Goal: Task Accomplishment & Management: Complete application form

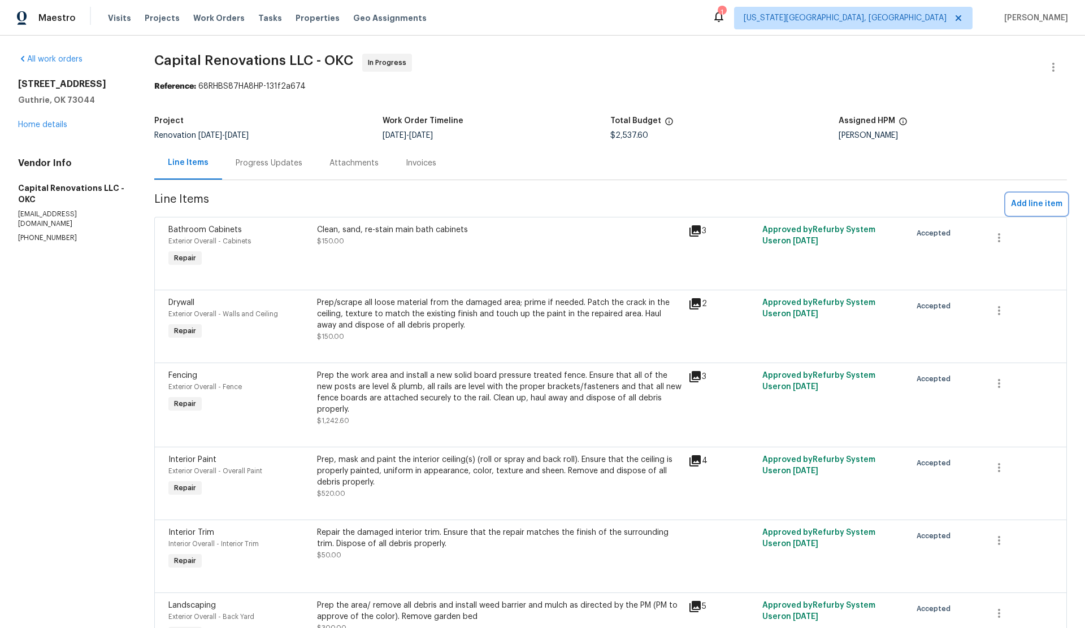
click at [1027, 201] on span "Add line item" at bounding box center [1036, 204] width 51 height 14
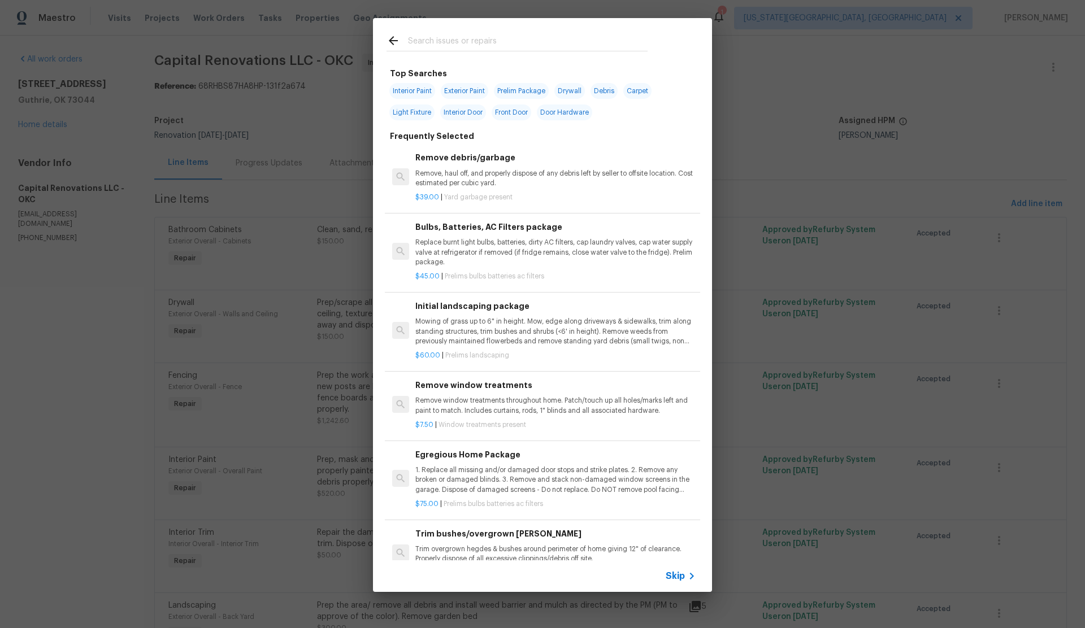
click at [442, 42] on input "text" at bounding box center [528, 42] width 240 height 17
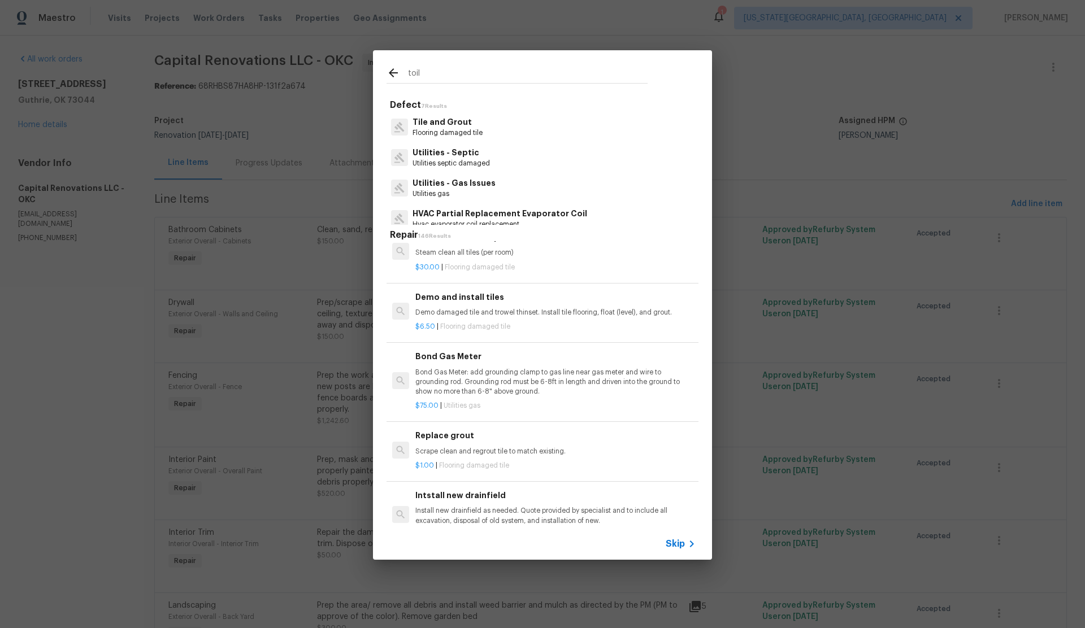
scroll to position [808, 0]
type input "t"
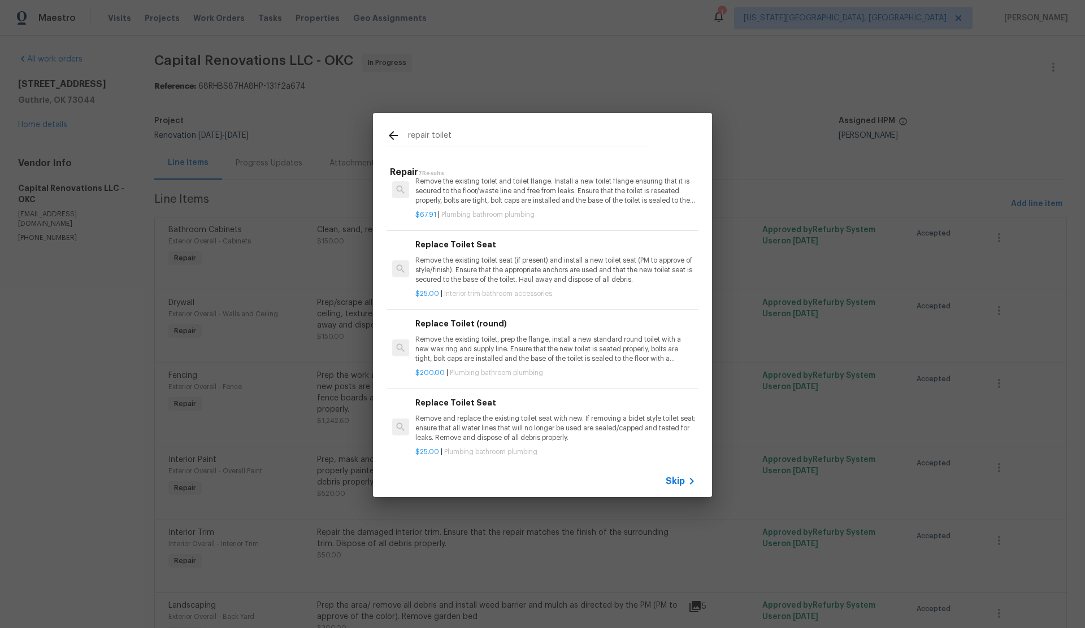
scroll to position [106, 0]
type input "repair toilet"
click at [678, 478] on span "Skip" at bounding box center [674, 481] width 19 height 11
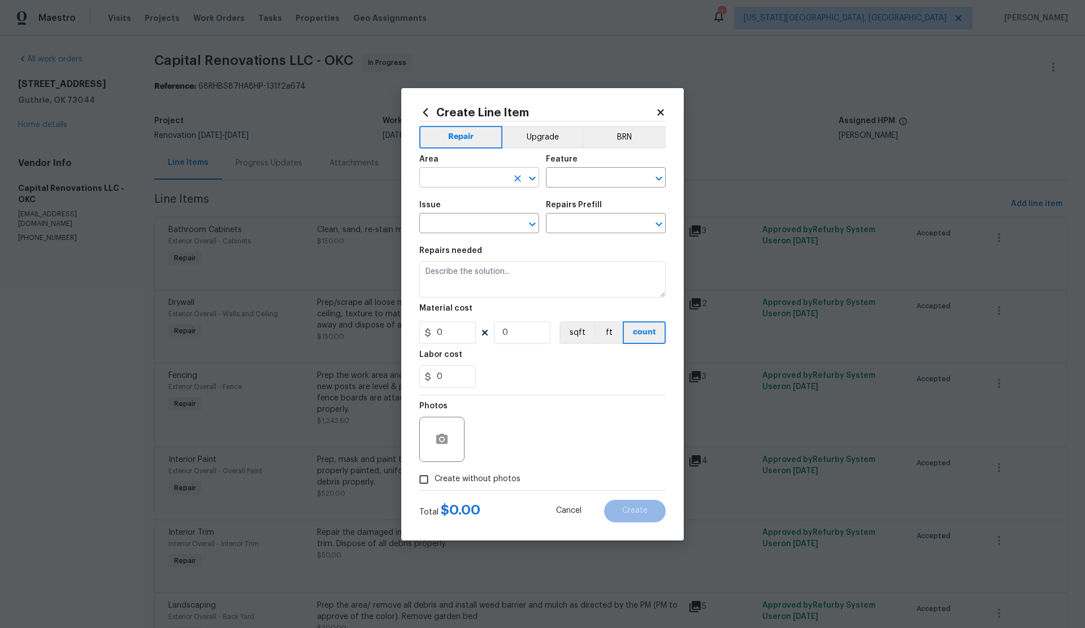
click at [460, 177] on input "text" at bounding box center [463, 179] width 88 height 18
drag, startPoint x: 445, startPoint y: 201, endPoint x: 540, endPoint y: 171, distance: 99.3
click at [445, 201] on li "Bathroom" at bounding box center [479, 203] width 120 height 19
type input "Bathroom"
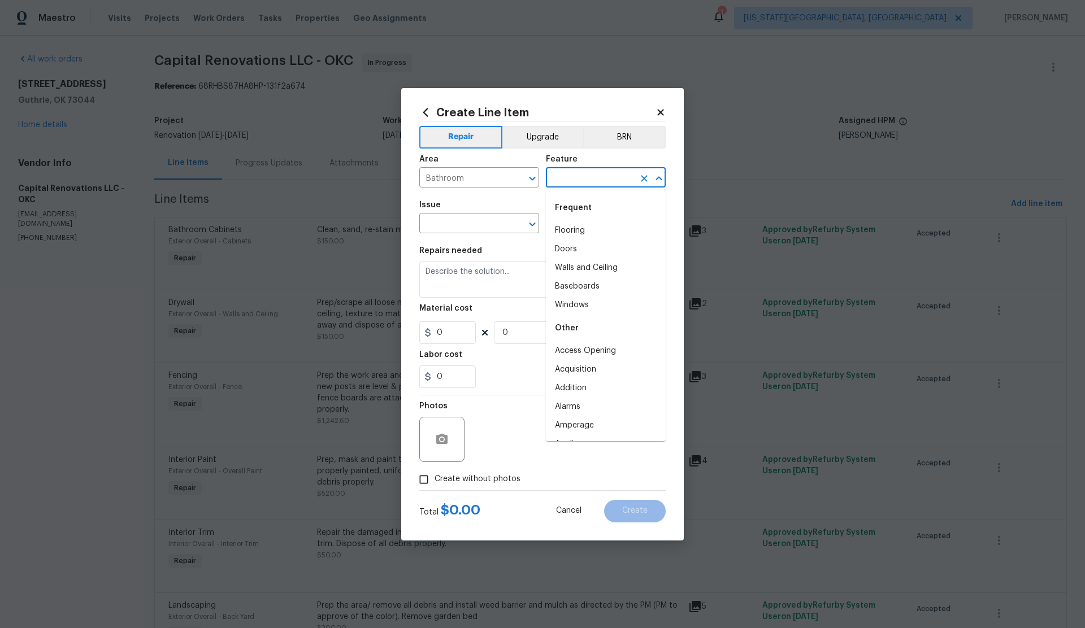
click at [562, 177] on input "text" at bounding box center [590, 179] width 88 height 18
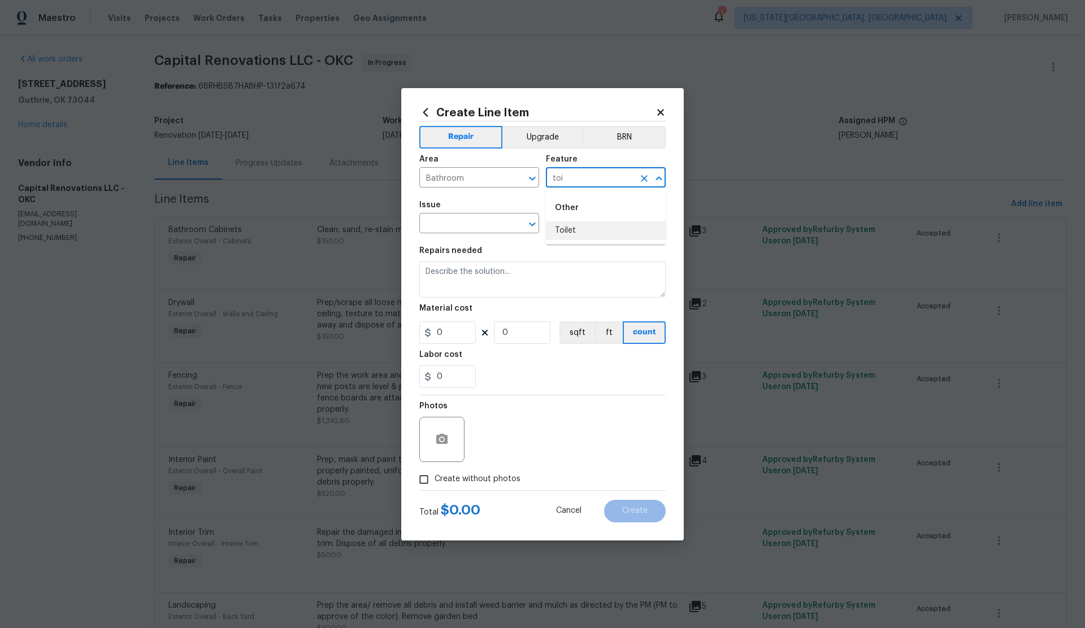
click at [567, 230] on li "Toilet" at bounding box center [606, 230] width 120 height 19
type input "Toilet"
click at [461, 228] on input "text" at bounding box center [463, 225] width 88 height 18
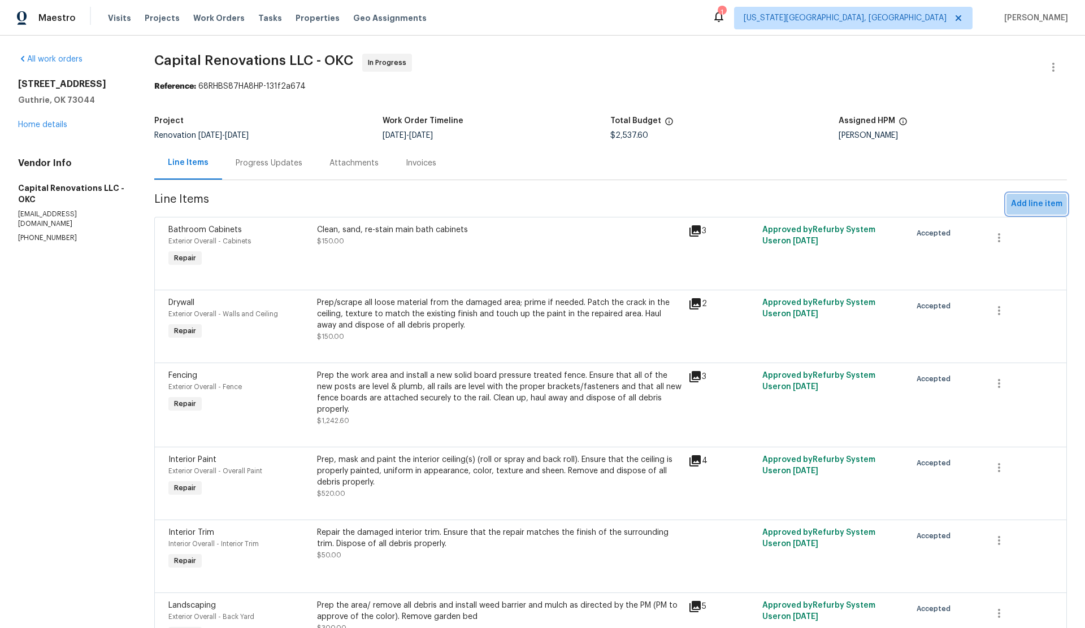
click at [1026, 206] on span "Add line item" at bounding box center [1036, 204] width 51 height 14
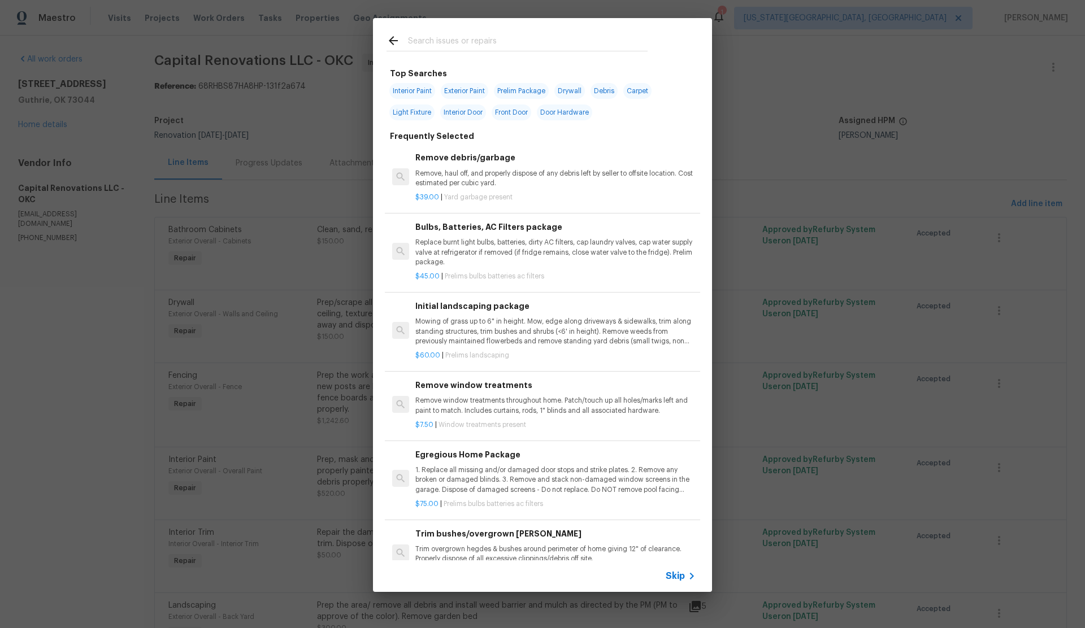
click at [672, 578] on span "Skip" at bounding box center [674, 576] width 19 height 11
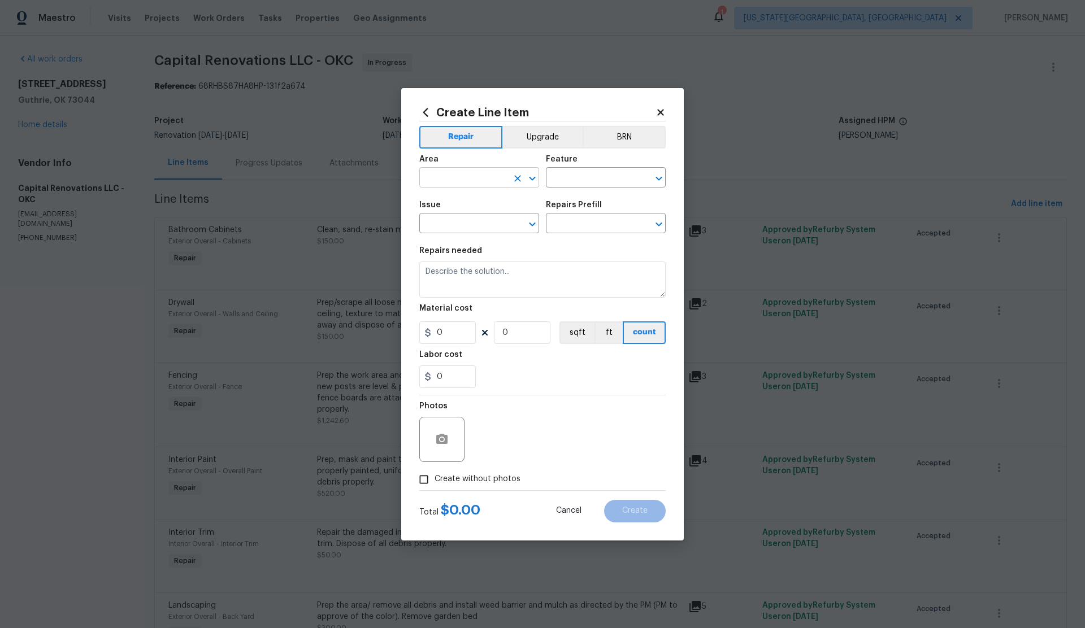
click at [469, 180] on input "text" at bounding box center [463, 179] width 88 height 18
click at [459, 202] on li "Bathroom" at bounding box center [479, 203] width 120 height 19
type input "Bathroom"
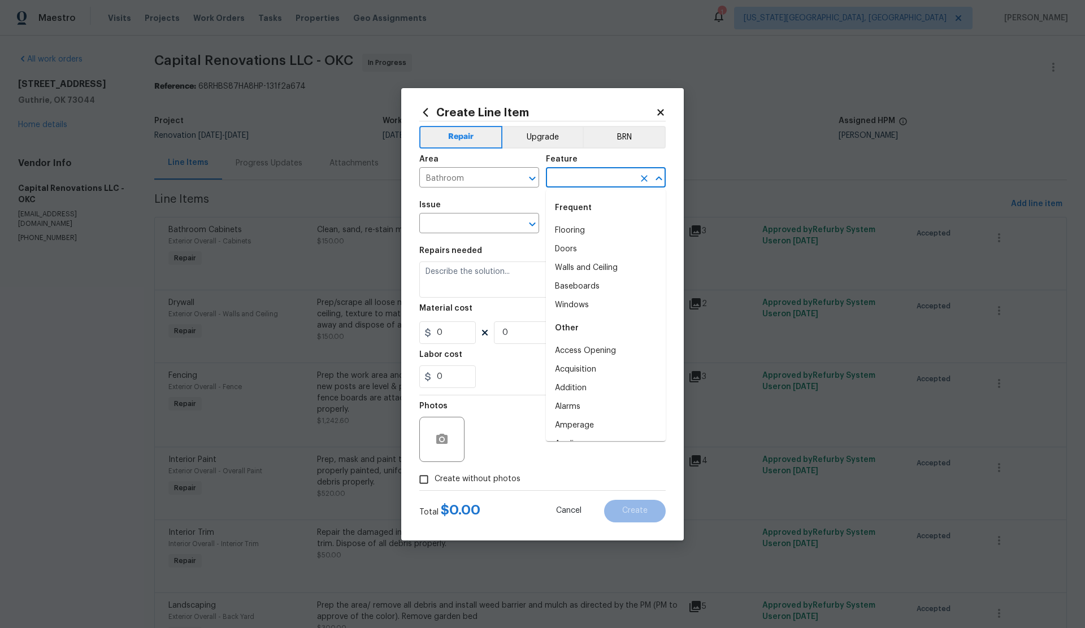
click at [564, 176] on input "text" at bounding box center [590, 179] width 88 height 18
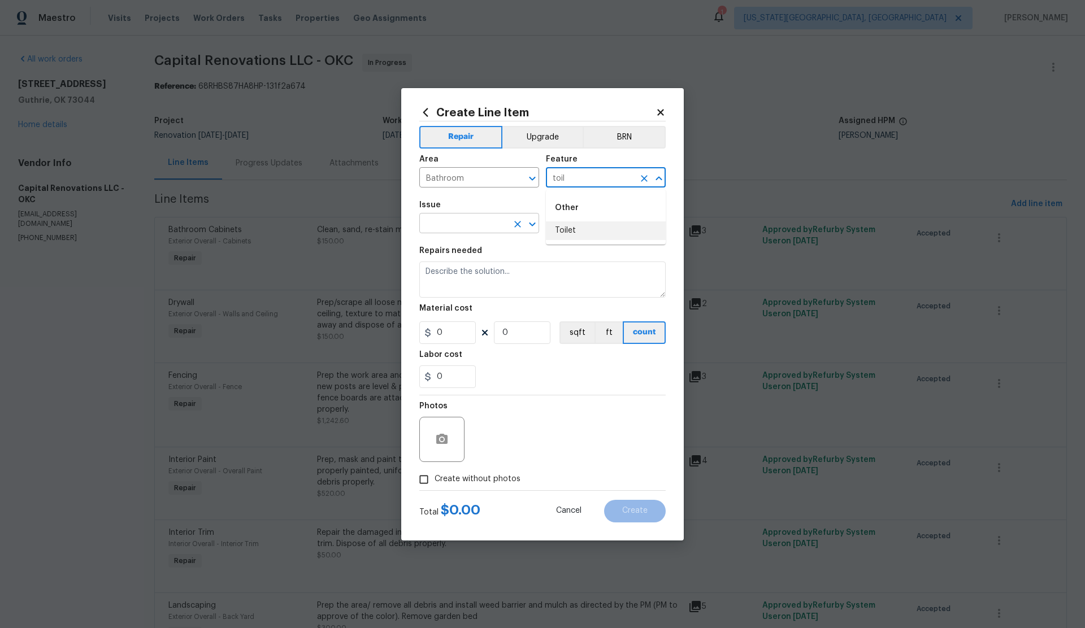
drag, startPoint x: 566, startPoint y: 232, endPoint x: 517, endPoint y: 232, distance: 48.6
click at [566, 232] on li "Toilet" at bounding box center [606, 230] width 120 height 19
type input "Toilet"
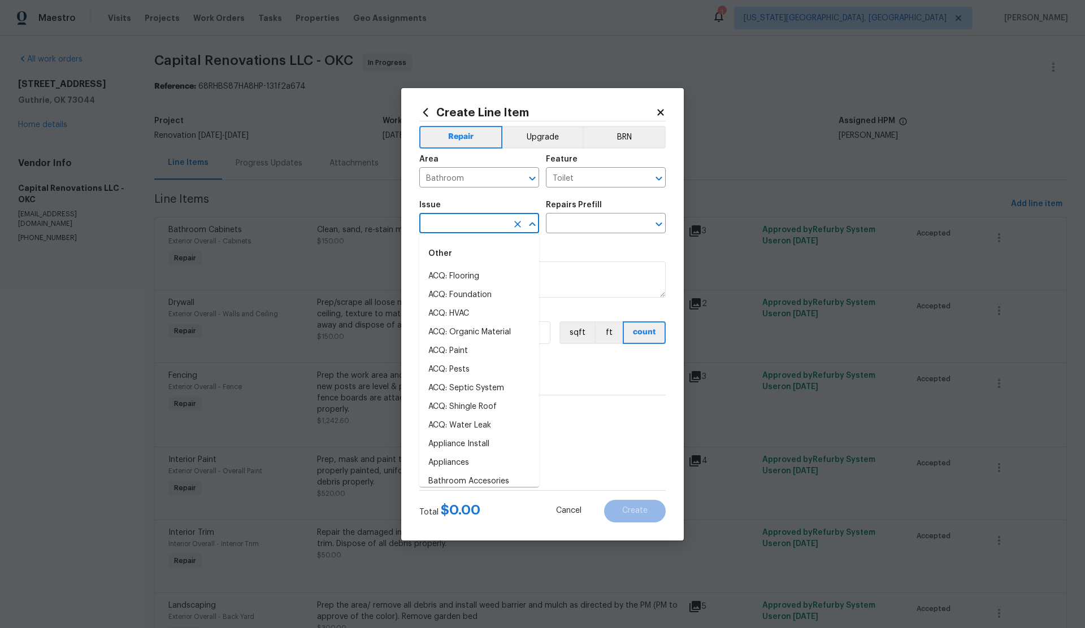
click at [481, 225] on input "text" at bounding box center [463, 225] width 88 height 18
type input "t"
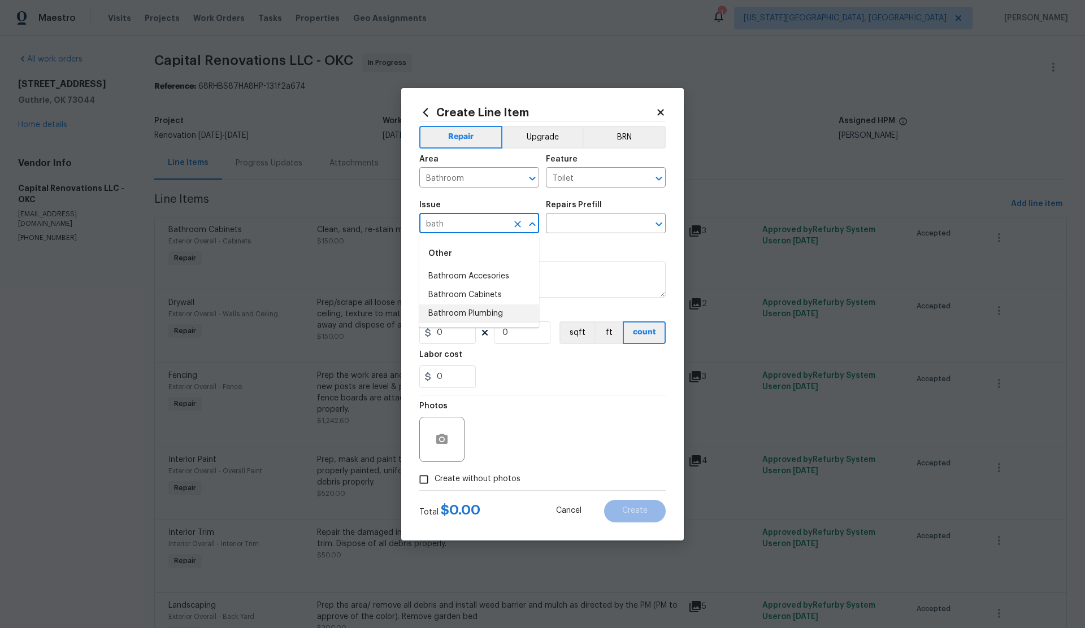
drag, startPoint x: 463, startPoint y: 309, endPoint x: 494, endPoint y: 282, distance: 40.8
click at [464, 308] on li "Bathroom Plumbing" at bounding box center [479, 313] width 120 height 19
type input "Bathroom Plumbing"
click at [573, 224] on input "text" at bounding box center [590, 225] width 88 height 18
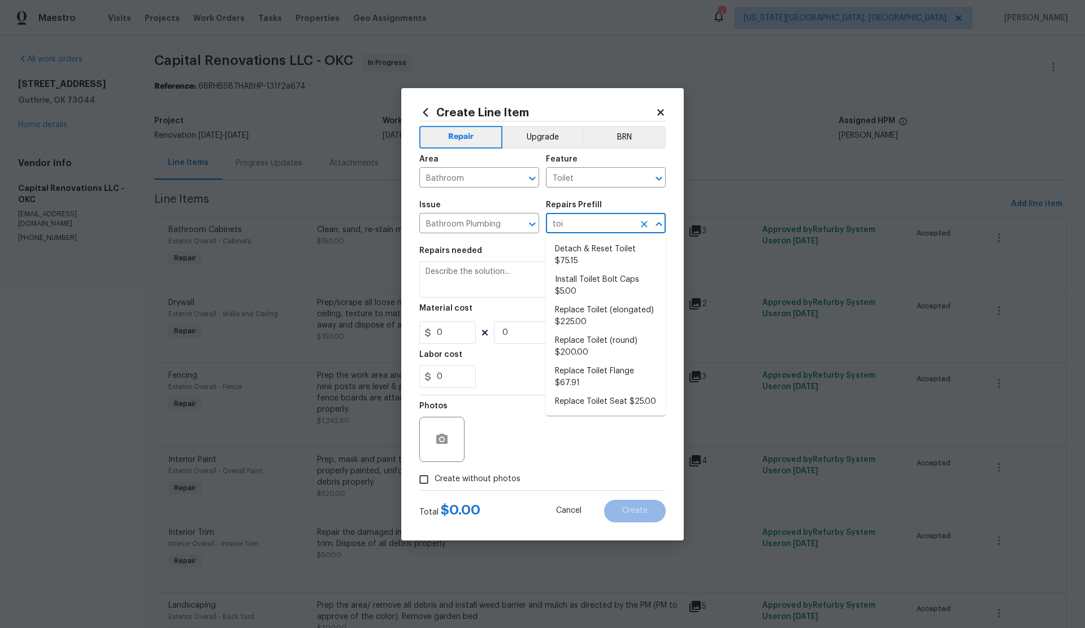
type input "toil"
click at [575, 250] on li "Detach & Reset Toilet $75.15" at bounding box center [606, 255] width 120 height 31
type input "Plumbing"
type input "Detach & Reset Toilet $75.15"
type textarea "Detach, store and reset the toilet as needed for other repairs. Ensure that the…"
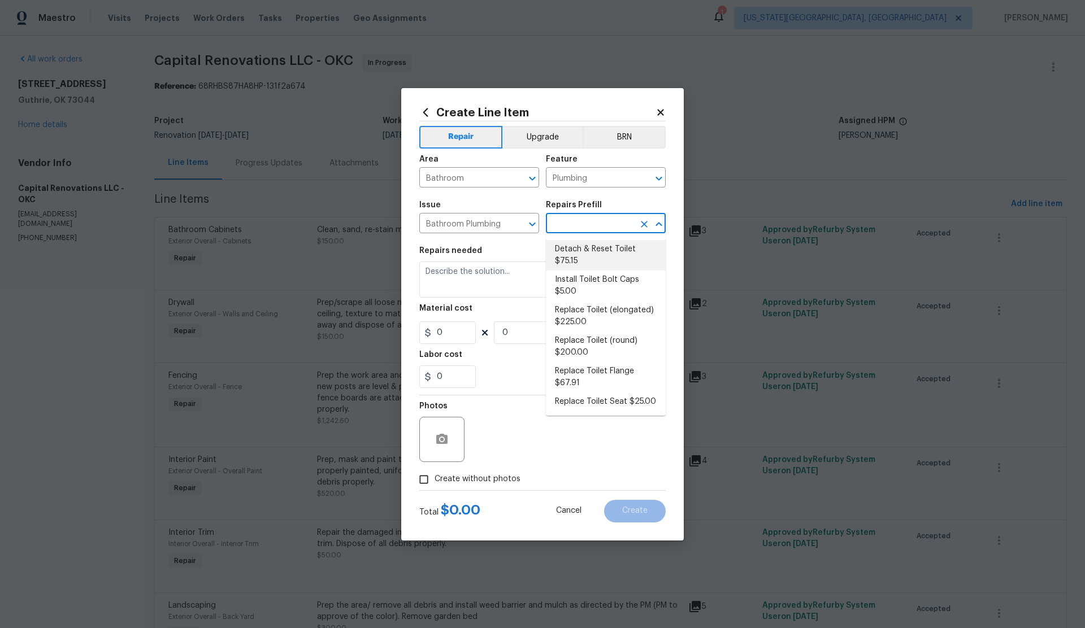
type input "75.15"
type input "1"
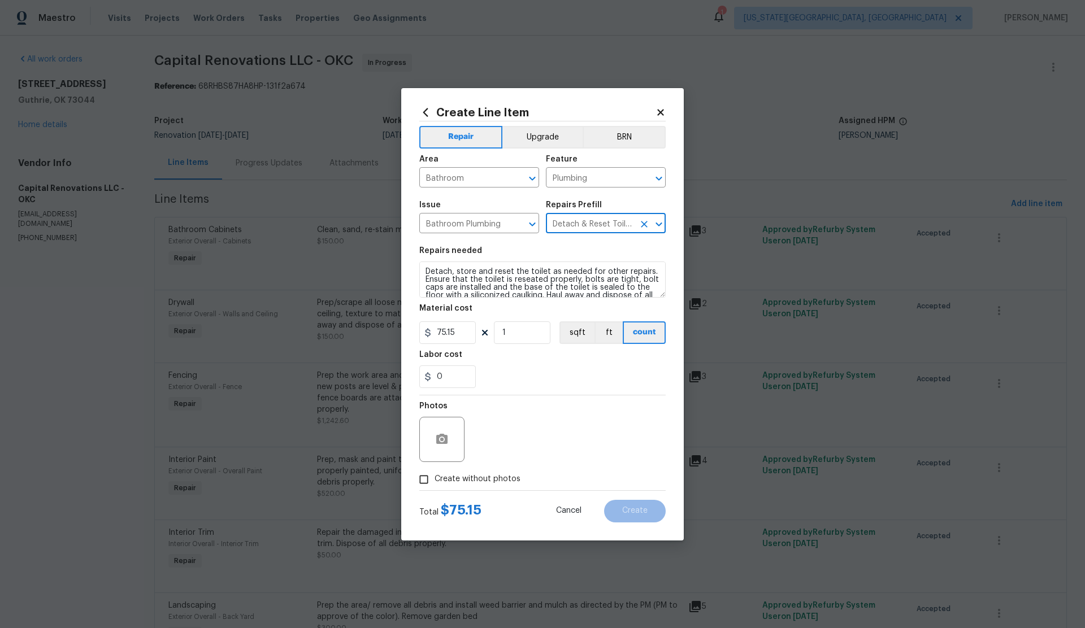
type input "Detach & Reset Toilet $75.15"
drag, startPoint x: 427, startPoint y: 478, endPoint x: 458, endPoint y: 468, distance: 32.7
click at [436, 475] on label "Create without photos" at bounding box center [466, 479] width 107 height 21
click at [434, 475] on input "Create without photos" at bounding box center [423, 479] width 21 height 21
checkbox input "true"
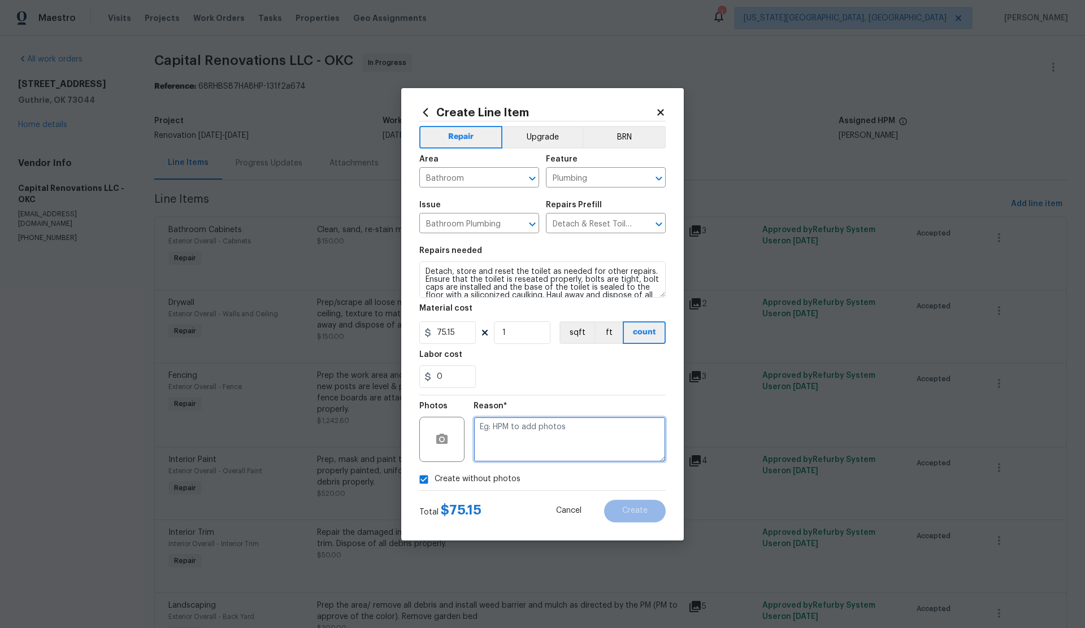
click at [553, 426] on textarea at bounding box center [569, 439] width 192 height 45
type textarea "."
click at [646, 511] on span "Create" at bounding box center [634, 511] width 25 height 8
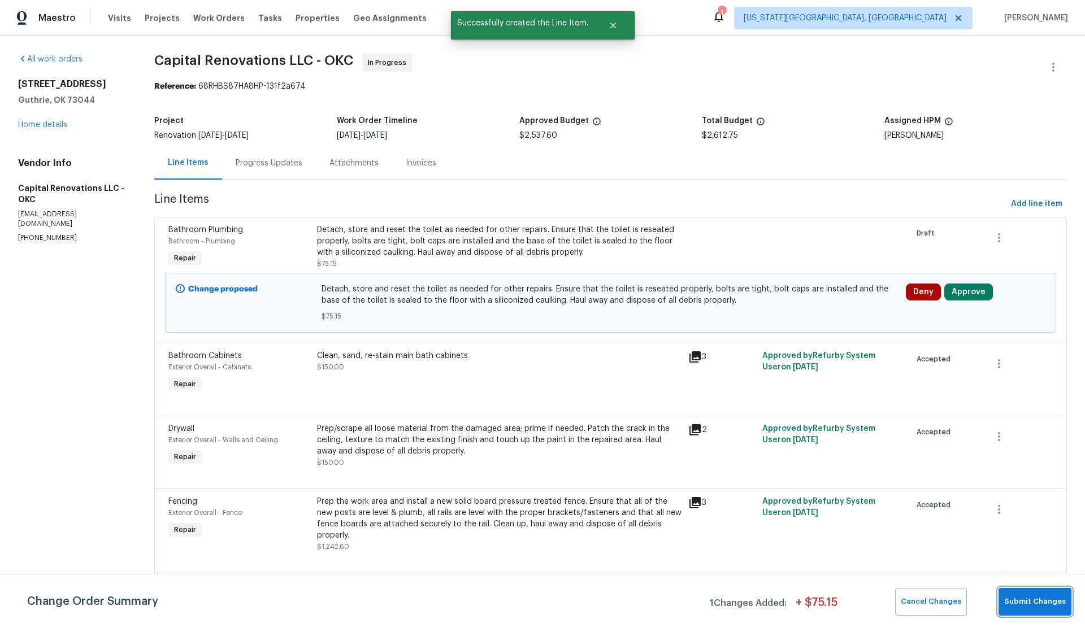
drag, startPoint x: 1033, startPoint y: 607, endPoint x: 1022, endPoint y: 601, distance: 12.9
click at [1033, 607] on span "Submit Changes" at bounding box center [1035, 601] width 62 height 13
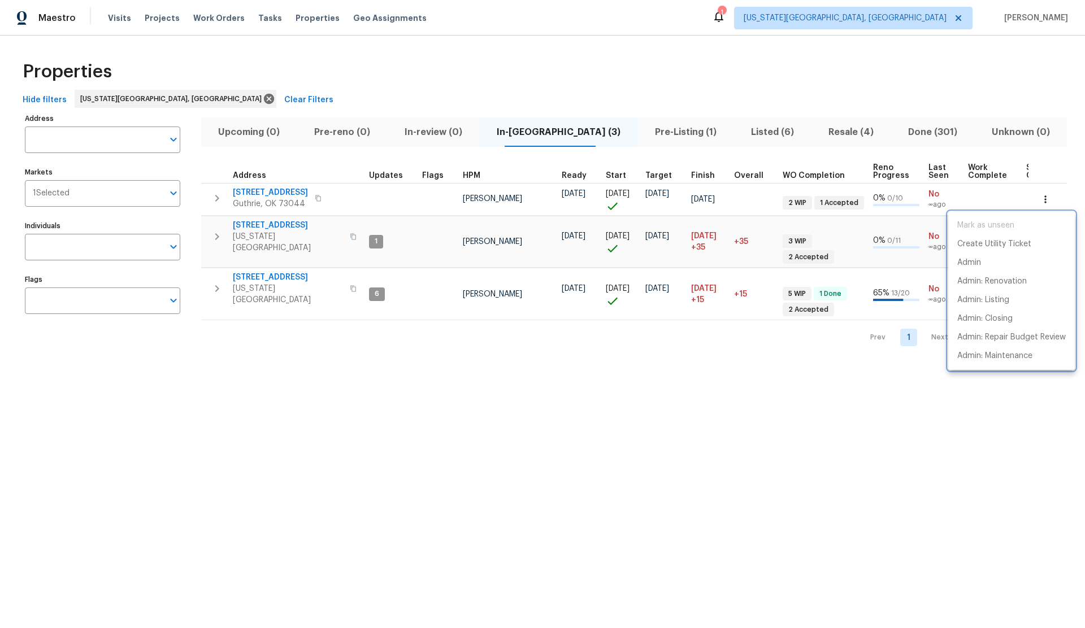
click at [813, 134] on div at bounding box center [542, 314] width 1085 height 628
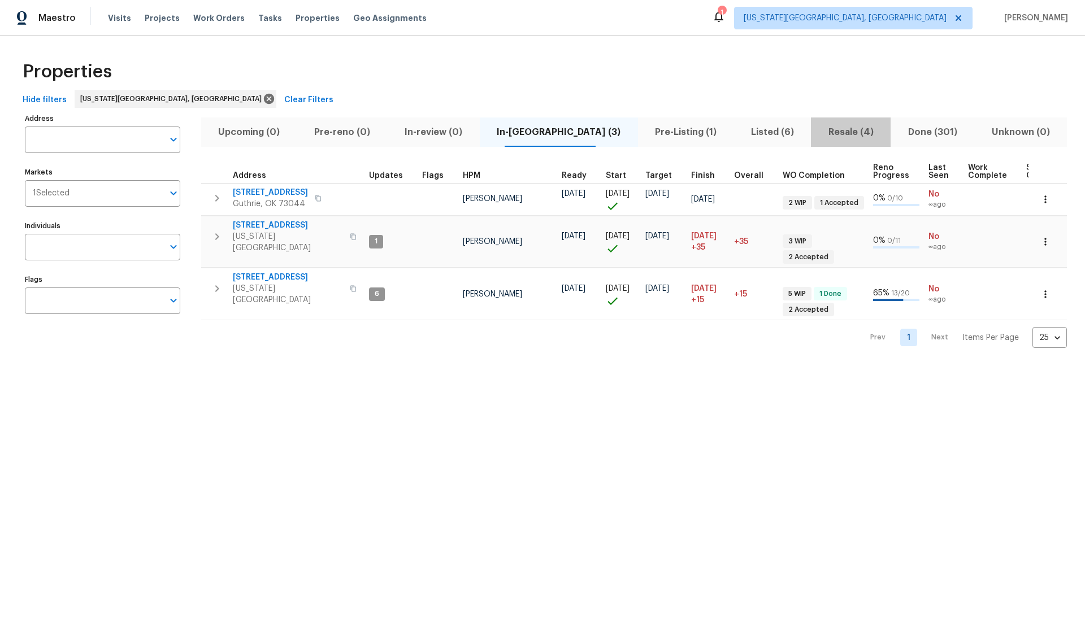
click at [819, 132] on span "Resale (4)" at bounding box center [850, 132] width 66 height 16
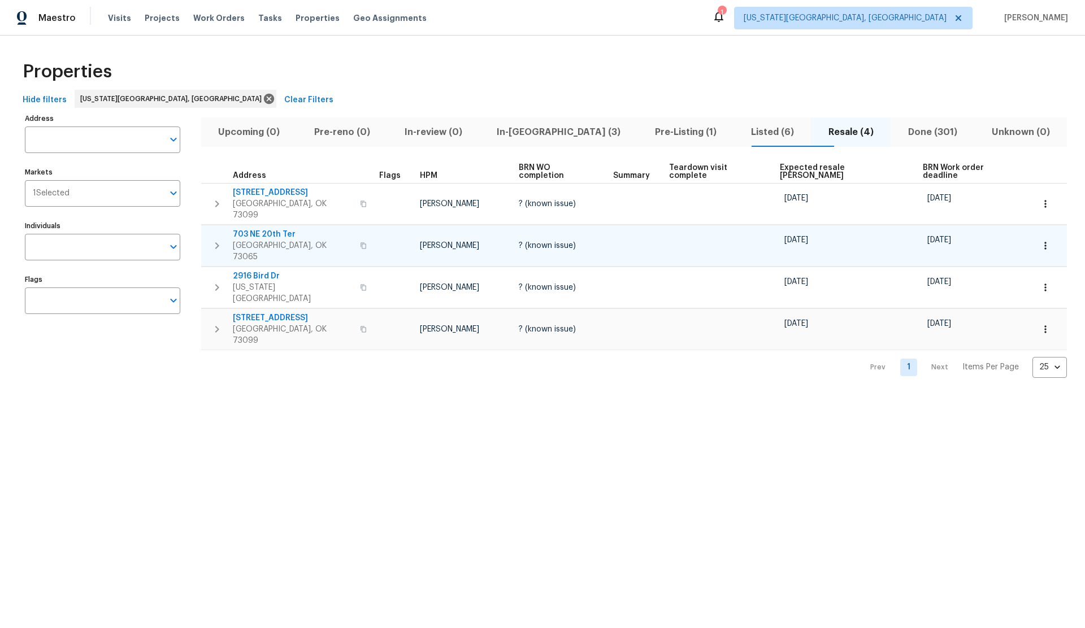
click at [1044, 242] on icon "button" at bounding box center [1045, 245] width 2 height 7
click at [950, 275] on p "Admin" at bounding box center [951, 276] width 24 height 12
